Goal: Task Accomplishment & Management: Manage account settings

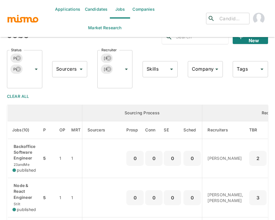
scroll to position [50, 0]
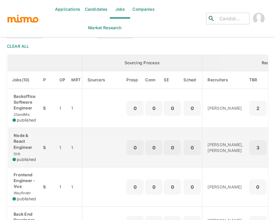
click at [35, 139] on p "Node & React Engineer" at bounding box center [24, 141] width 25 height 17
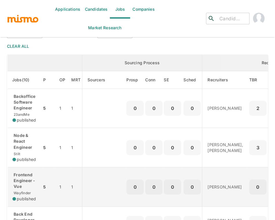
click at [41, 177] on td "Frontend Engineer - Vue Wayfinder published" at bounding box center [25, 187] width 34 height 39
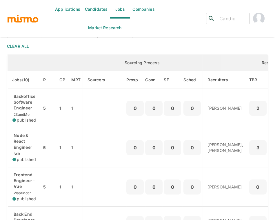
click at [4, 179] on div "Applications Candidates Jobs Companies Market Research ​ ​ Jobs Add new Status …" at bounding box center [137, 67] width 275 height 234
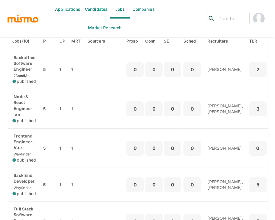
scroll to position [102, 0]
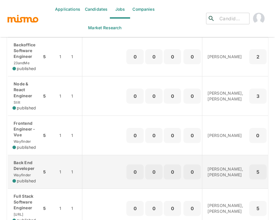
click at [22, 172] on p "Back End Developer" at bounding box center [24, 166] width 25 height 12
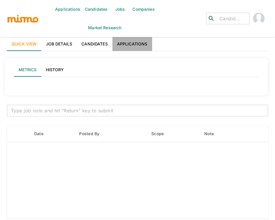
click at [135, 42] on link "Applications" at bounding box center [132, 44] width 40 height 14
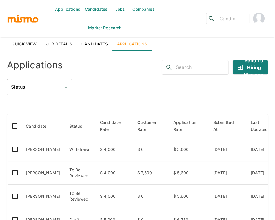
click at [119, 84] on div "Status Status" at bounding box center [137, 87] width 261 height 16
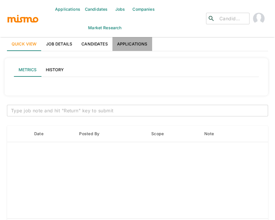
click at [141, 44] on link "Applications" at bounding box center [132, 44] width 40 height 14
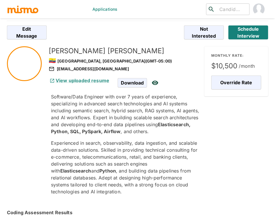
click at [161, 129] on p "Software/Data Engineer with over 7 years of experience, specializing in advance…" at bounding box center [125, 114] width 149 height 42
